Goal: Communication & Community: Answer question/provide support

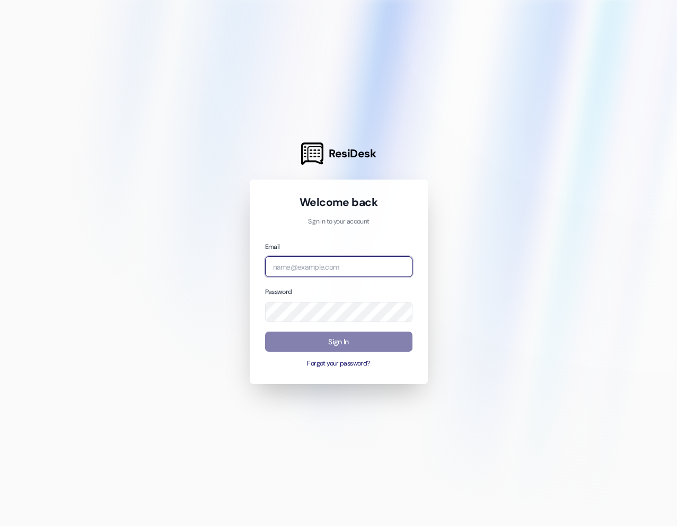
click at [374, 276] on input "email" at bounding box center [338, 267] width 147 height 21
type input "[EMAIL_ADDRESS][PERSON_NAME][DOMAIN_NAME]"
click at [364, 275] on input "email" at bounding box center [338, 267] width 147 height 21
type input "[EMAIL_ADDRESS][PERSON_NAME][DOMAIN_NAME]"
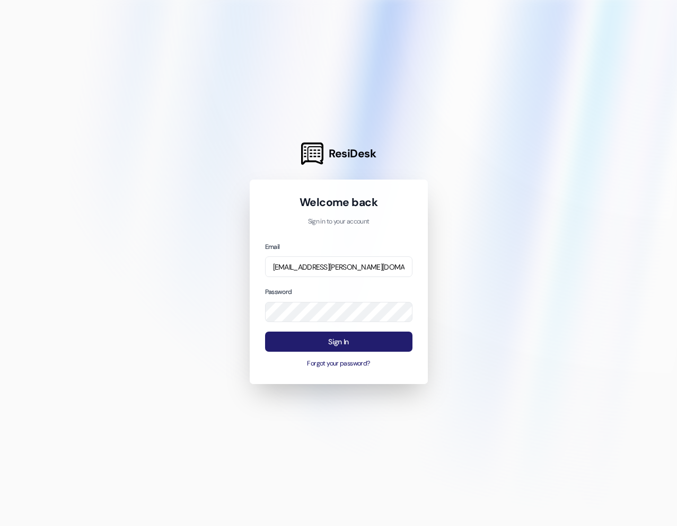
click at [351, 345] on button "Sign In" at bounding box center [338, 342] width 147 height 21
click at [357, 358] on div "Sign In Forgot your password?" at bounding box center [338, 350] width 147 height 37
click at [359, 364] on button "Forgot your password?" at bounding box center [338, 364] width 147 height 10
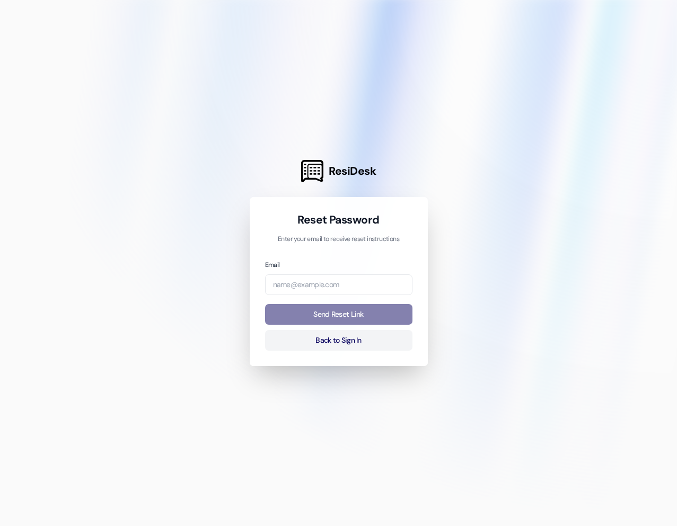
click at [316, 272] on div "Email" at bounding box center [338, 277] width 147 height 36
click at [323, 285] on input "email" at bounding box center [338, 285] width 147 height 21
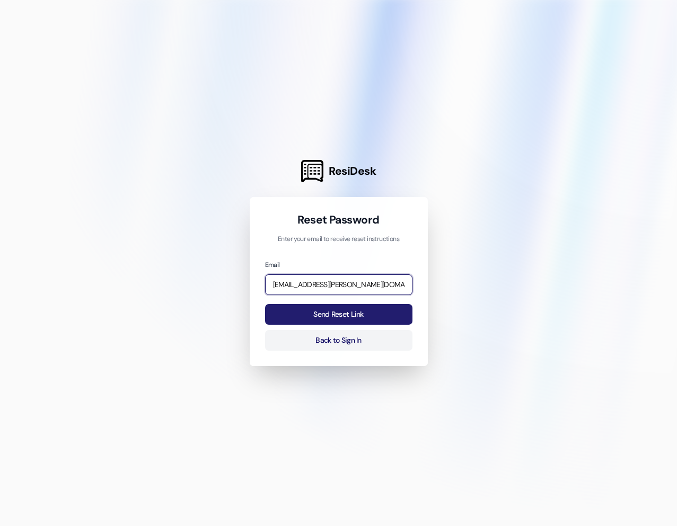
type input "[EMAIL_ADDRESS][PERSON_NAME][DOMAIN_NAME]"
click at [382, 316] on button "Send Reset Link" at bounding box center [338, 314] width 147 height 21
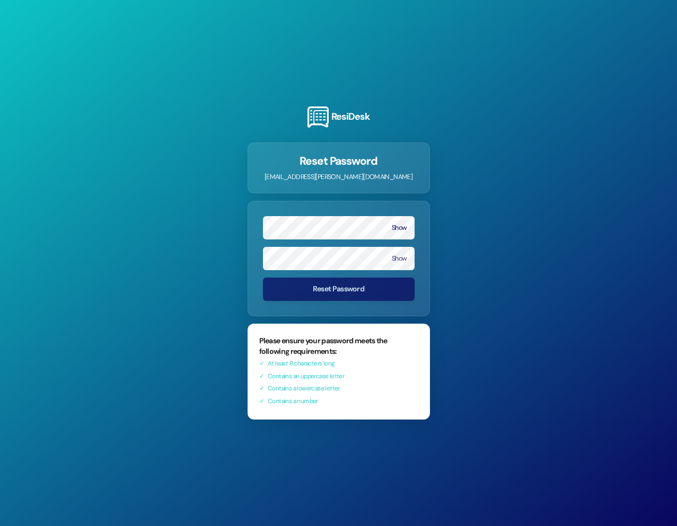
click at [403, 279] on form "Show Show Reset Password" at bounding box center [339, 259] width 182 height 116
click at [395, 229] on button "Show" at bounding box center [399, 227] width 15 height 7
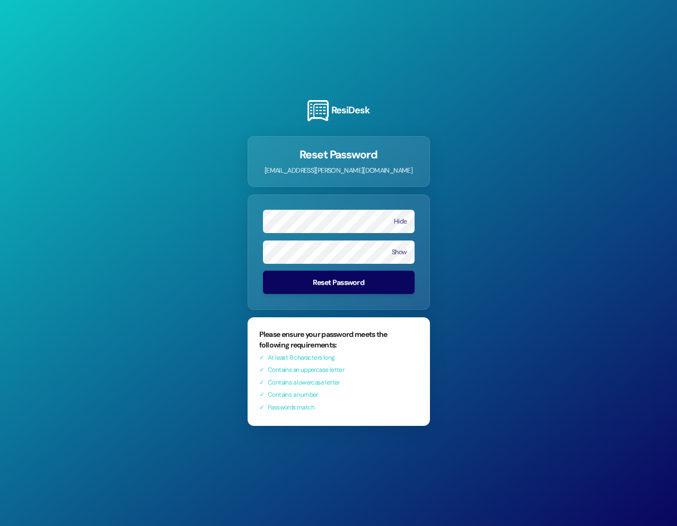
click at [333, 283] on button "Reset Password" at bounding box center [339, 282] width 152 height 23
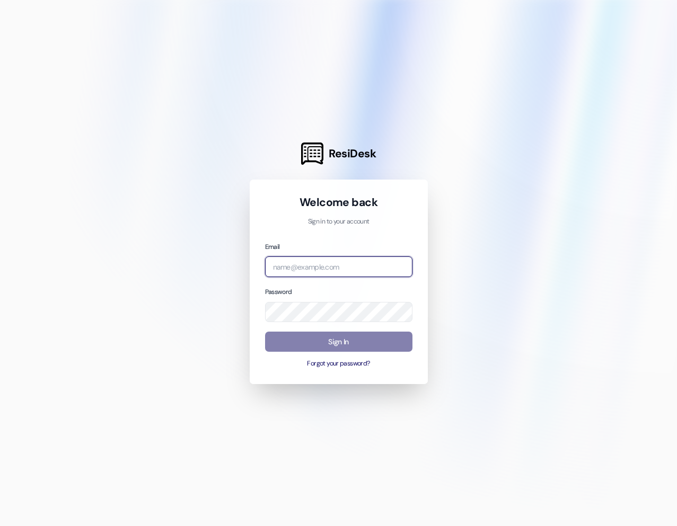
click at [347, 265] on input "email" at bounding box center [338, 267] width 147 height 21
type input "[EMAIL_ADDRESS][PERSON_NAME][DOMAIN_NAME]"
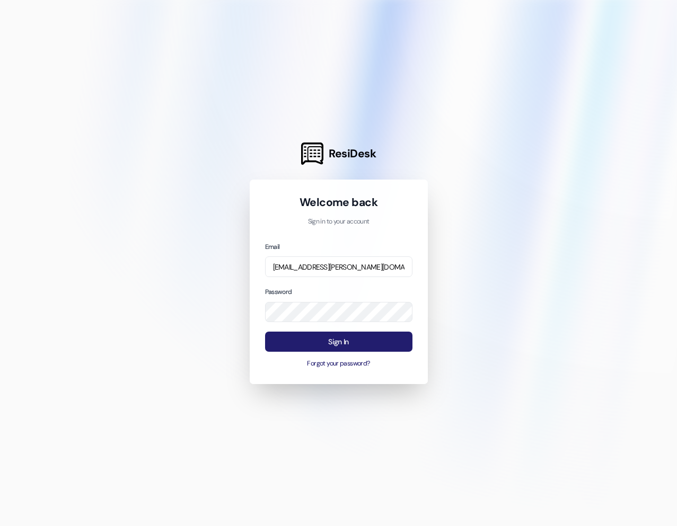
click at [344, 342] on button "Sign In" at bounding box center [338, 342] width 147 height 21
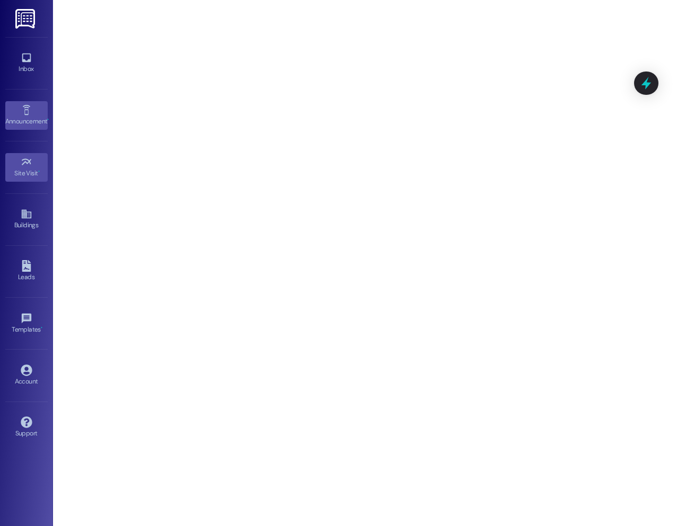
click at [38, 114] on link "Announcement •" at bounding box center [26, 115] width 42 height 29
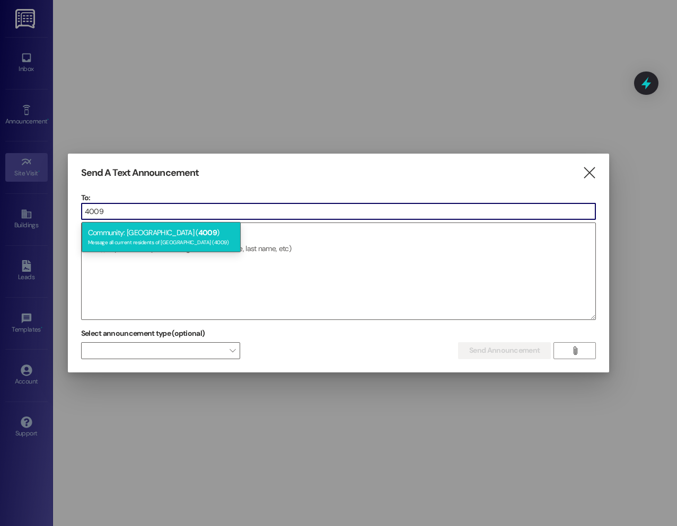
type input "4009"
click at [151, 245] on div "Message all current residents of [GEOGRAPHIC_DATA] (4009)" at bounding box center [161, 241] width 146 height 9
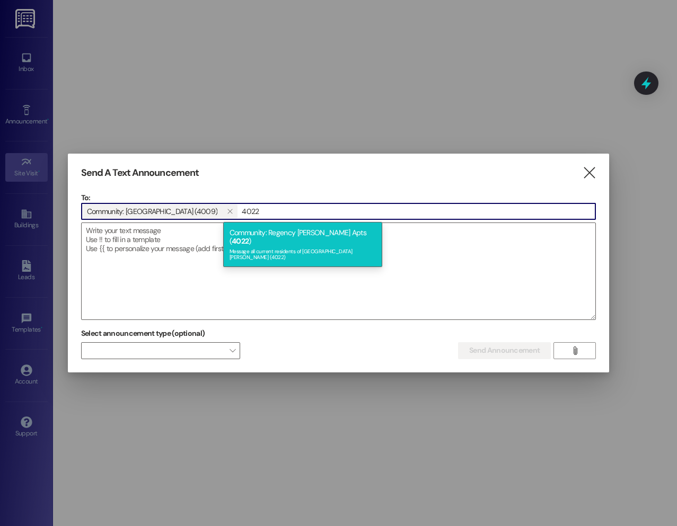
type input "4022"
click at [280, 246] on div "Message all current residents of [GEOGRAPHIC_DATA][PERSON_NAME] (4022)" at bounding box center [302, 253] width 146 height 15
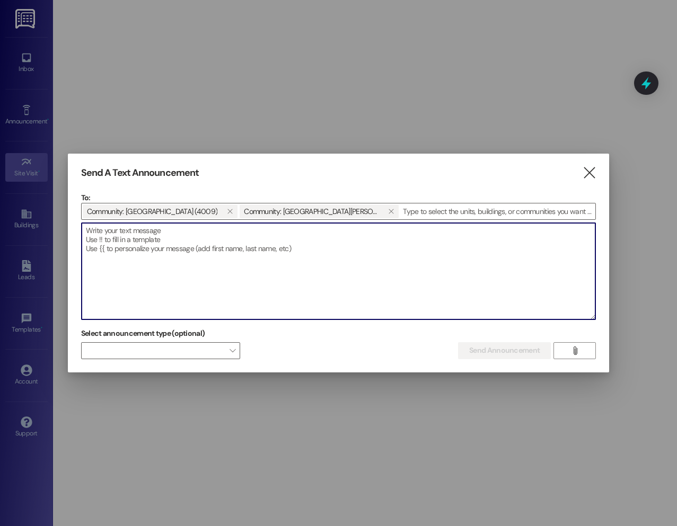
paste textarea "⚠️ Street Closure Notice – Main Entrance Closed Until Further Notice / [GEOGRAP…"
type textarea "⚠️ Street Closure Notice – Main Entrance Closed Until Further Notice / [GEOGRAP…"
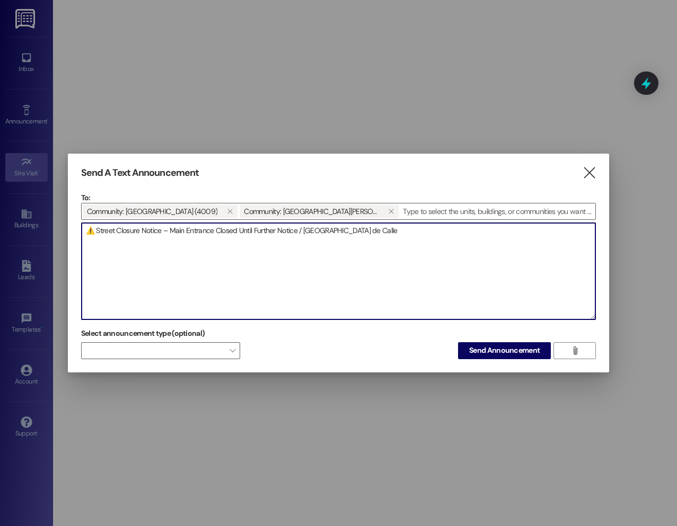
drag, startPoint x: 400, startPoint y: 225, endPoint x: 67, endPoint y: 248, distance: 334.1
click at [63, 237] on div "Send A Text Announcement  To: Community: [GEOGRAPHIC_DATA] (4009)  Community:…" at bounding box center [338, 263] width 677 height 526
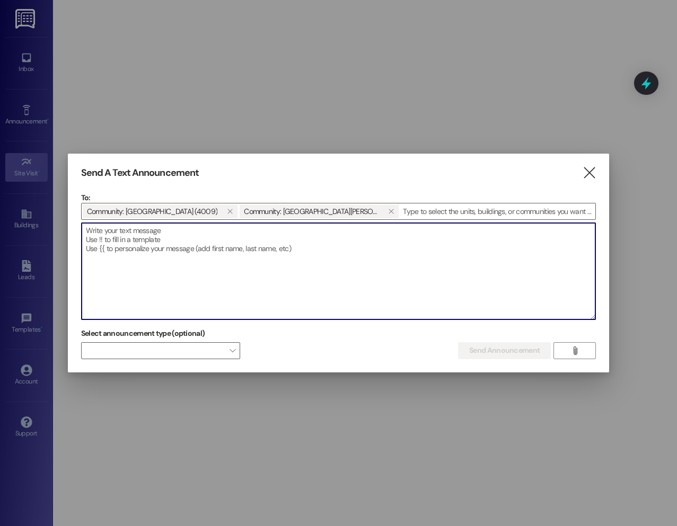
click at [274, 262] on textarea at bounding box center [339, 271] width 514 height 96
click at [299, 252] on textarea at bounding box center [339, 271] width 514 height 96
click at [278, 243] on textarea at bounding box center [339, 271] width 514 height 96
paste textarea "Dear Residents, We would like to inform you that the main entrance street leadi…"
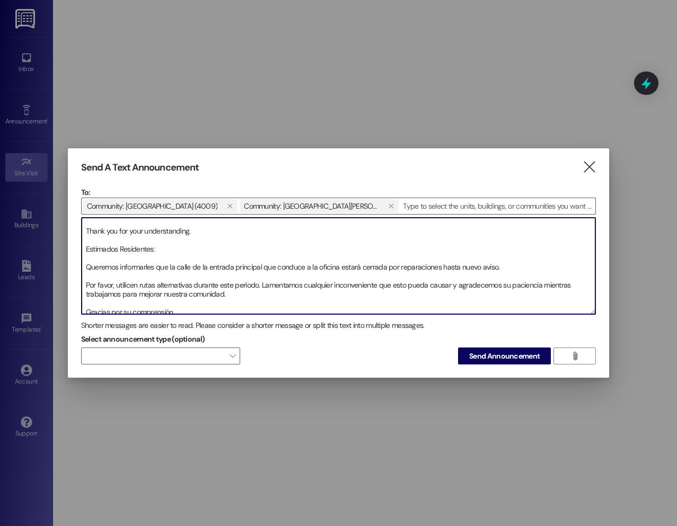
scroll to position [63, 0]
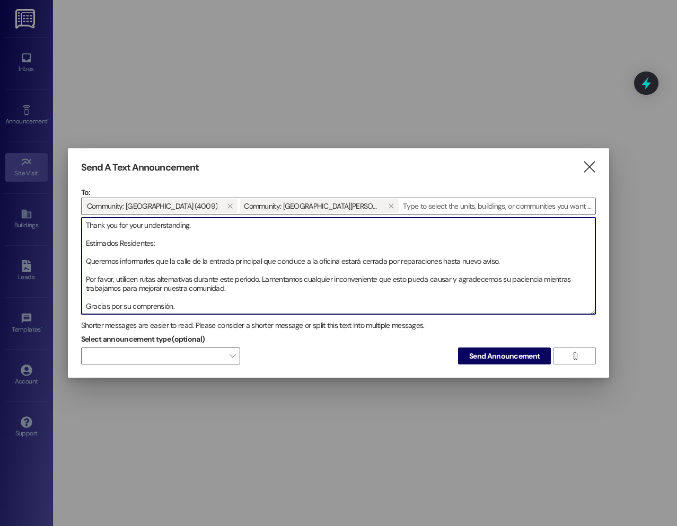
type textarea "Dear Residents, We would like to inform you that the main entrance street leadi…"
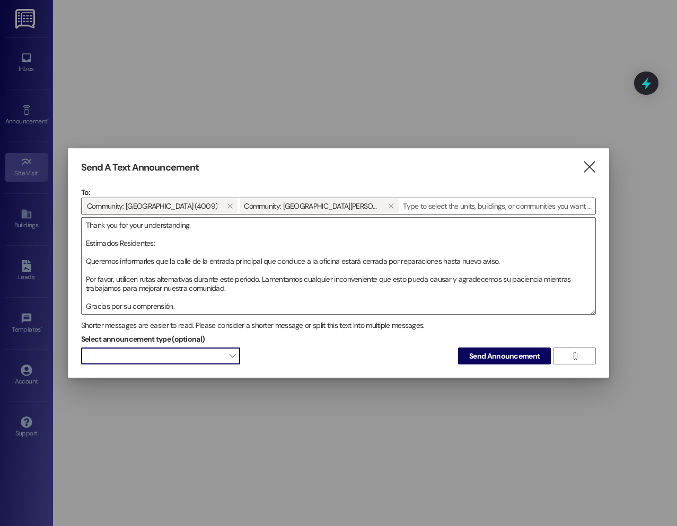
click at [170, 350] on span at bounding box center [160, 356] width 159 height 17
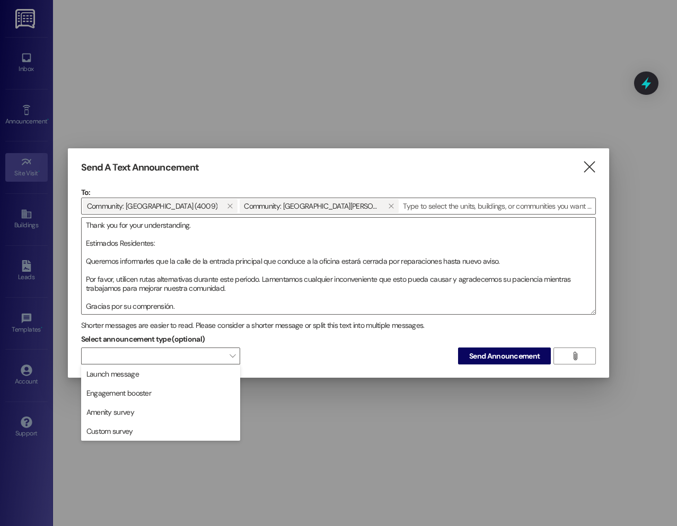
click at [369, 353] on div "Select announcement type (optional)  Send Announcement " at bounding box center [338, 347] width 515 height 33
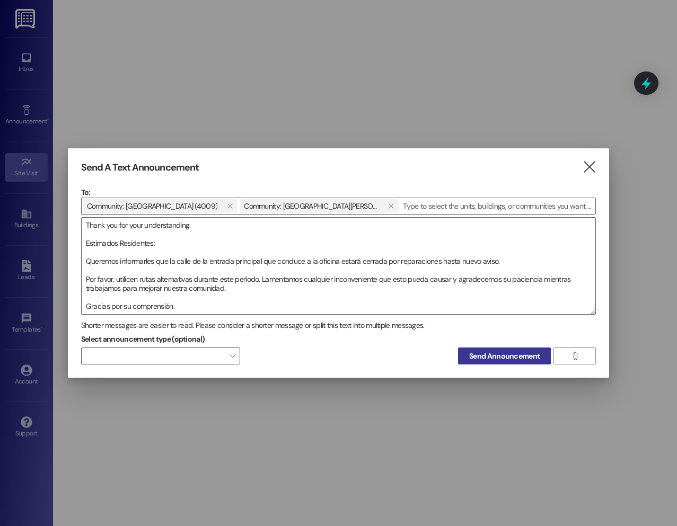
click at [512, 359] on span "Send Announcement" at bounding box center [504, 356] width 70 height 11
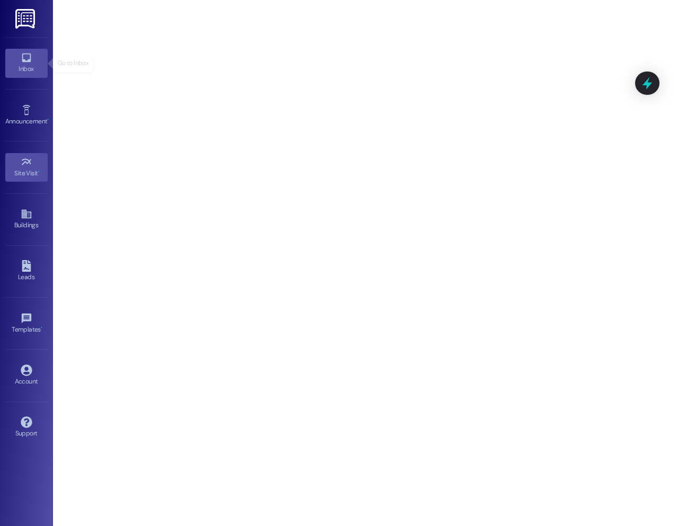
click at [15, 64] on div "Inbox" at bounding box center [26, 69] width 53 height 11
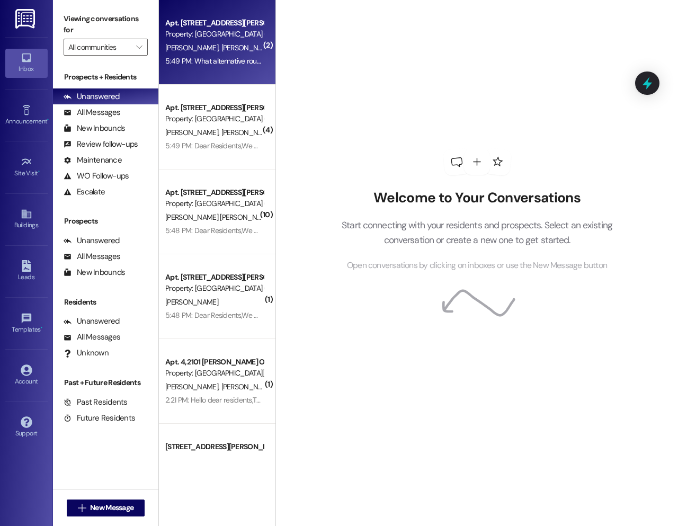
click at [229, 40] on div "Apt. [STREET_ADDRESS][PERSON_NAME] Property: [GEOGRAPHIC_DATA] (4009)" at bounding box center [214, 28] width 100 height 25
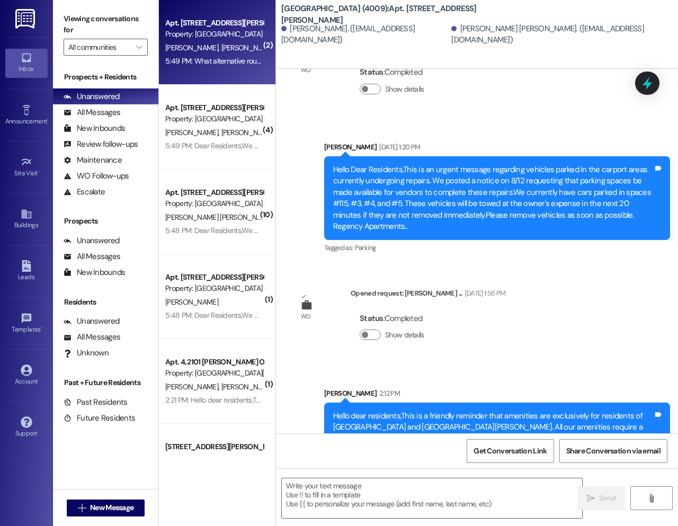
scroll to position [7135, 0]
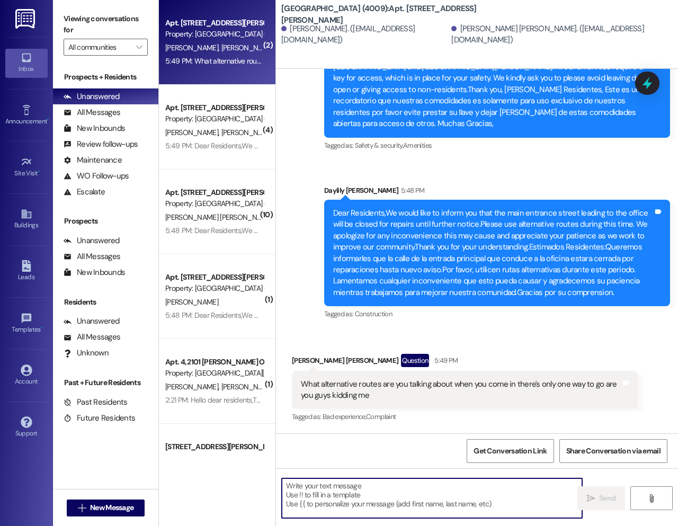
click at [503, 492] on textarea at bounding box center [432, 499] width 300 height 40
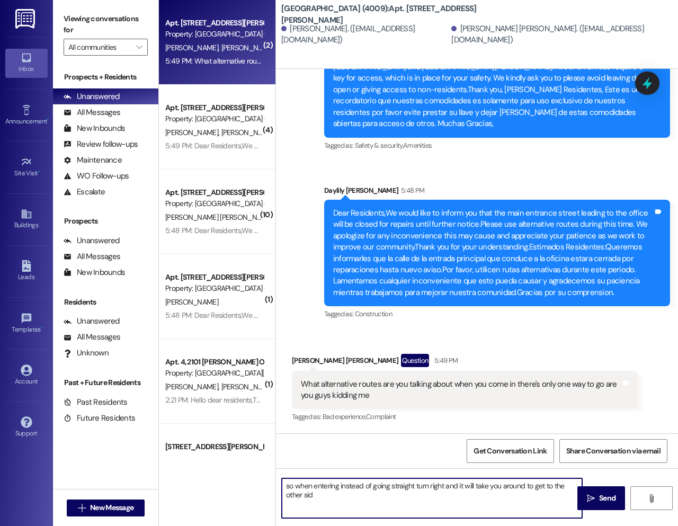
type textarea "so when entering instead of going straight turn right and it will take you arou…"
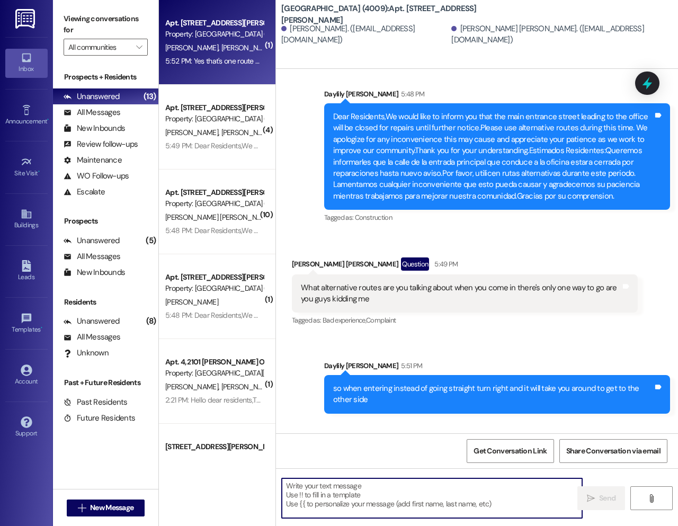
scroll to position [7294, 0]
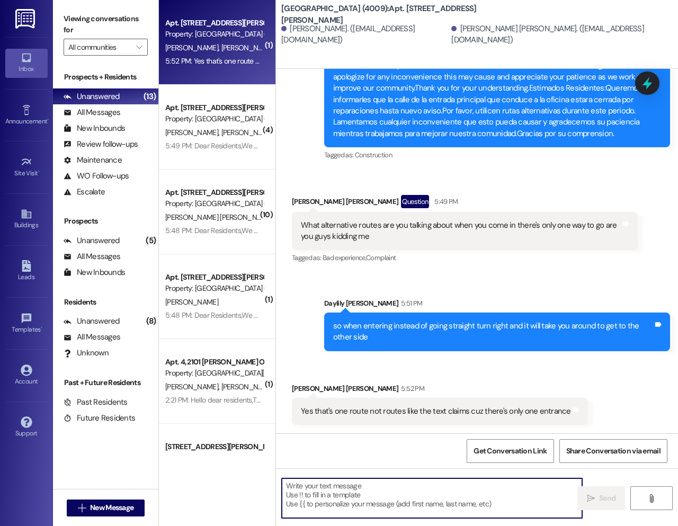
click at [424, 487] on textarea at bounding box center [432, 499] width 300 height 40
